Goal: Information Seeking & Learning: Learn about a topic

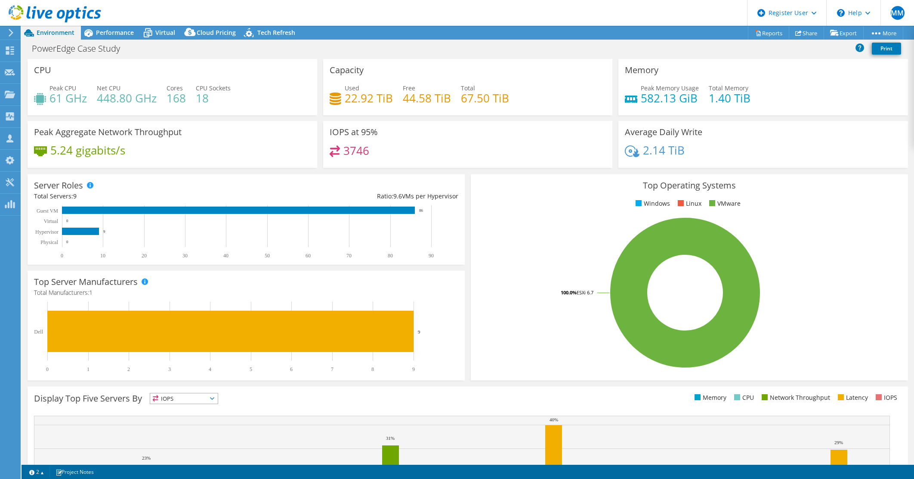
select select "USD"
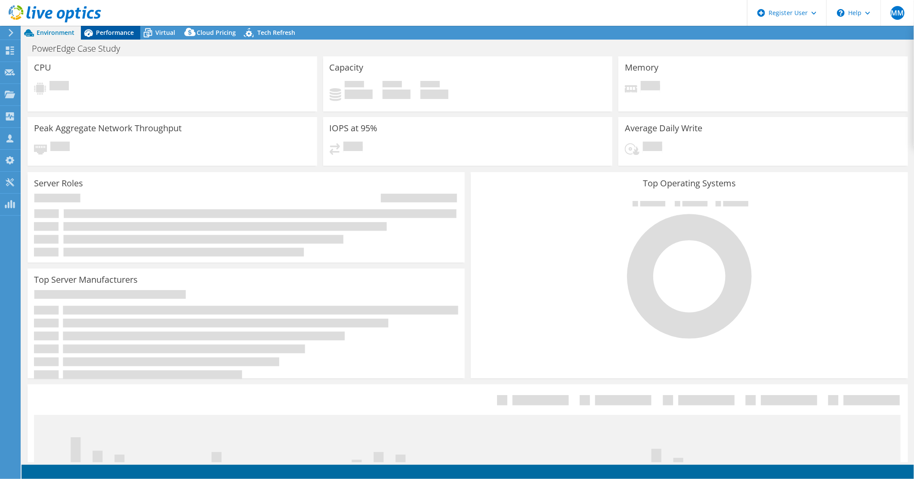
click at [102, 34] on span "Performance" at bounding box center [115, 32] width 38 height 8
select select "USD"
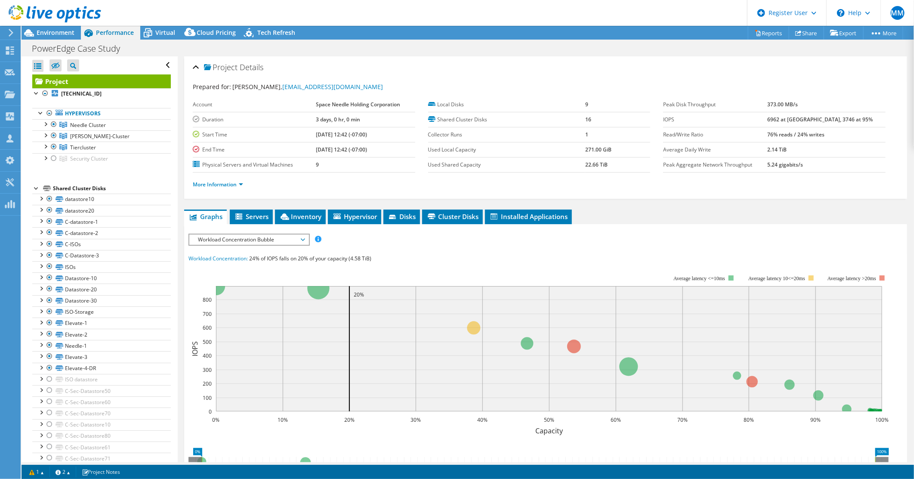
click at [306, 208] on div "Project Details Prepared for: [PERSON_NAME], [EMAIL_ADDRESS][DOMAIN_NAME] Accou…" at bounding box center [546, 333] width 736 height 555
click at [309, 210] on li "Inventory" at bounding box center [300, 217] width 51 height 15
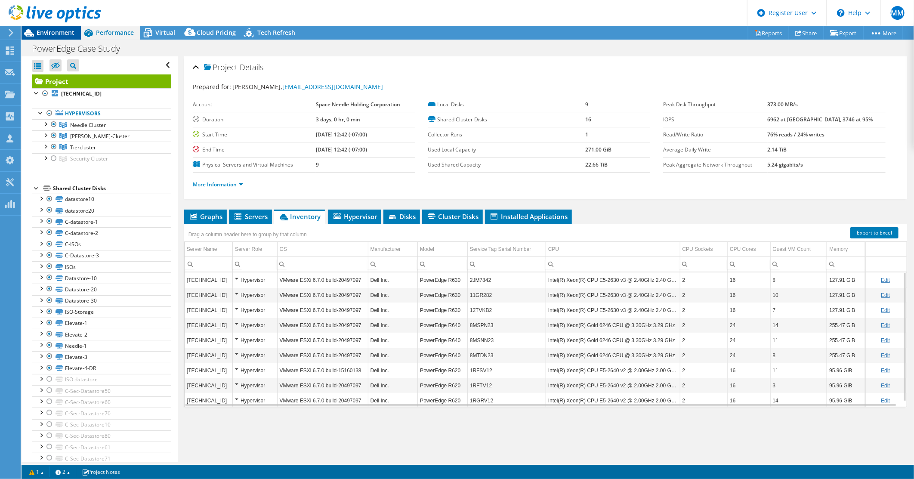
click at [45, 36] on span "Environment" at bounding box center [56, 32] width 38 height 8
